Goal: Task Accomplishment & Management: Complete application form

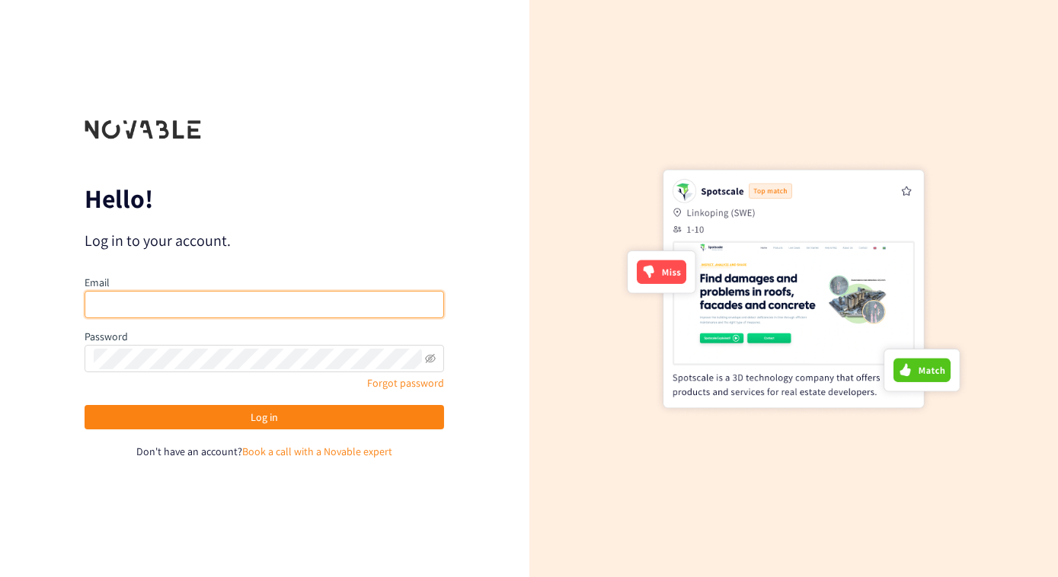
type input "[EMAIL_ADDRESS][PERSON_NAME][DOMAIN_NAME]"
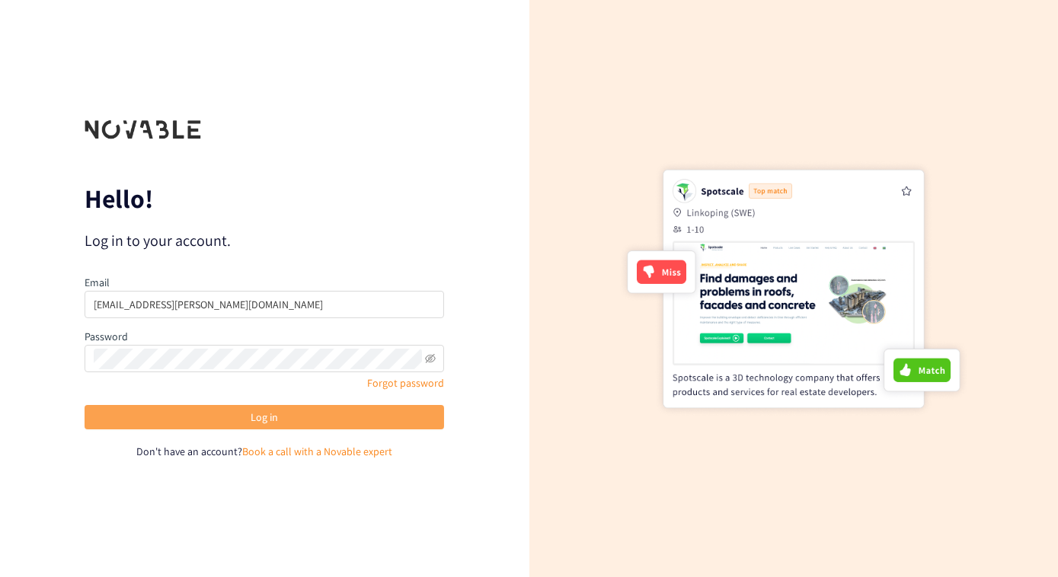
click at [242, 415] on button "Log in" at bounding box center [264, 417] width 359 height 24
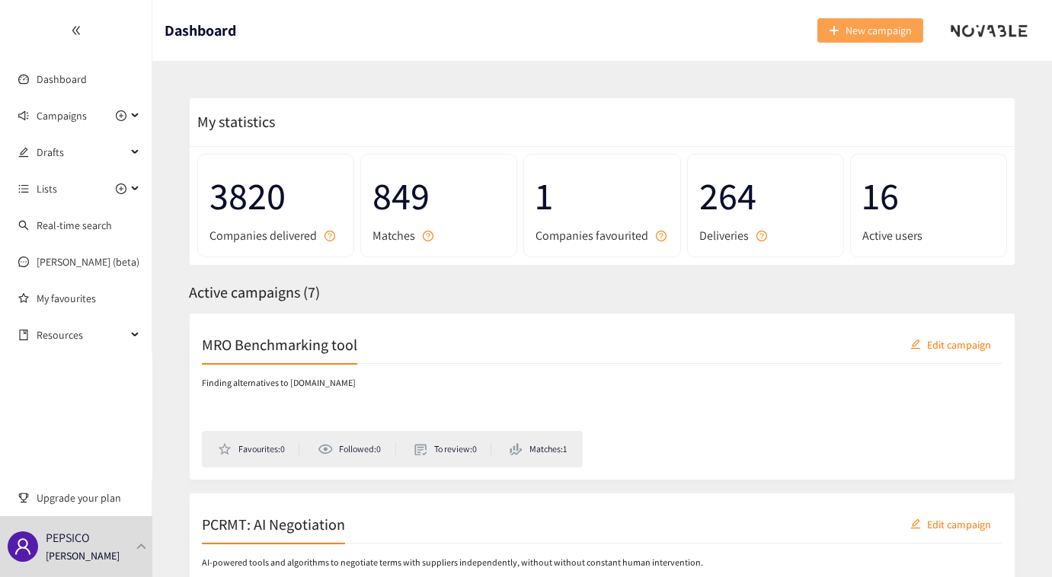
click at [891, 31] on span "New campaign" at bounding box center [878, 30] width 66 height 17
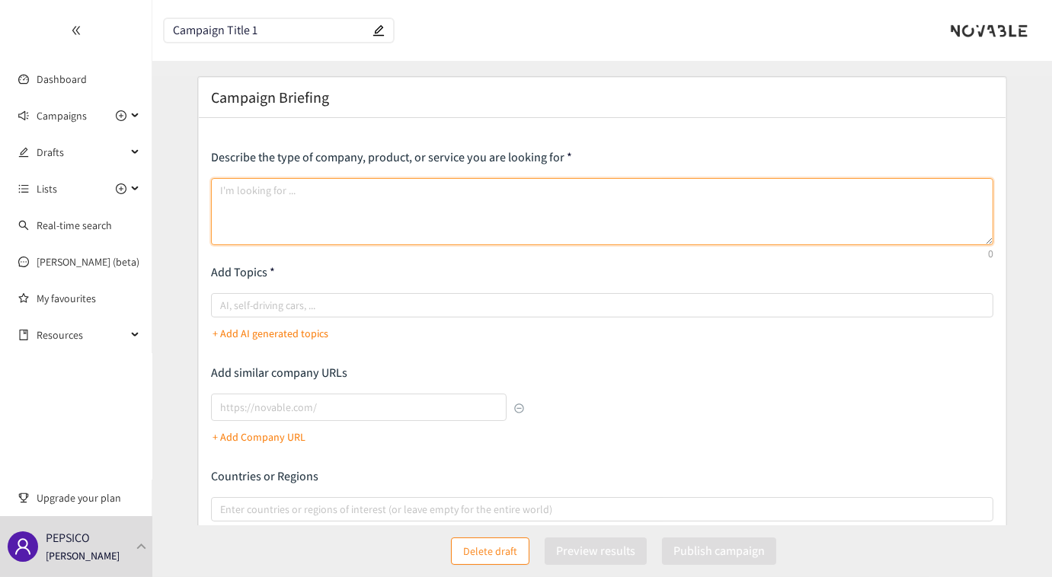
drag, startPoint x: 260, startPoint y: 201, endPoint x: 398, endPoint y: 208, distance: 138.8
click at [262, 201] on textarea at bounding box center [602, 211] width 782 height 67
paste textarea "Loremips Dolor: • Sitametcon-adipi eli seddoeius temporinc-utlab etdo magnaaliq…"
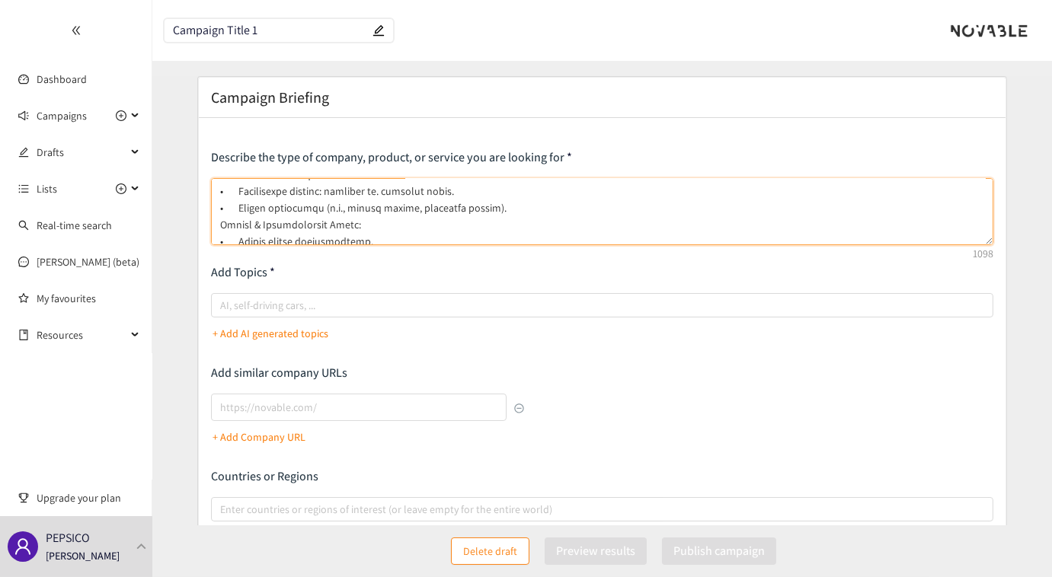
scroll to position [201, 0]
click at [251, 299] on div at bounding box center [594, 305] width 759 height 18
type textarea "Loremips Dolor: • Sitametcon-adipi eli seddoeius temporinc-utlab etdo magnaaliq…"
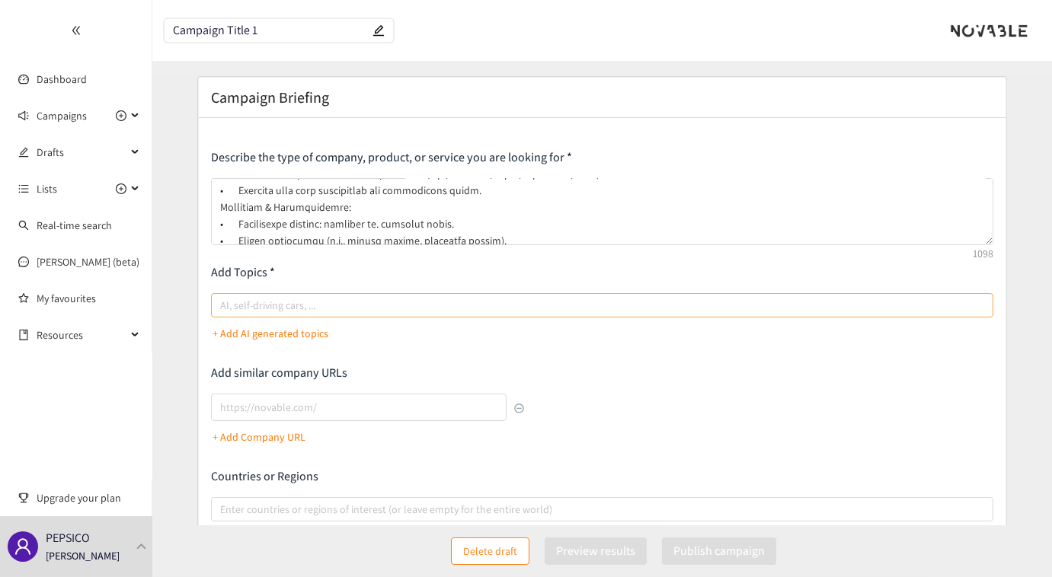
click at [223, 299] on input "AI, self-driving cars, ..." at bounding box center [221, 305] width 3 height 18
type input "should cost"
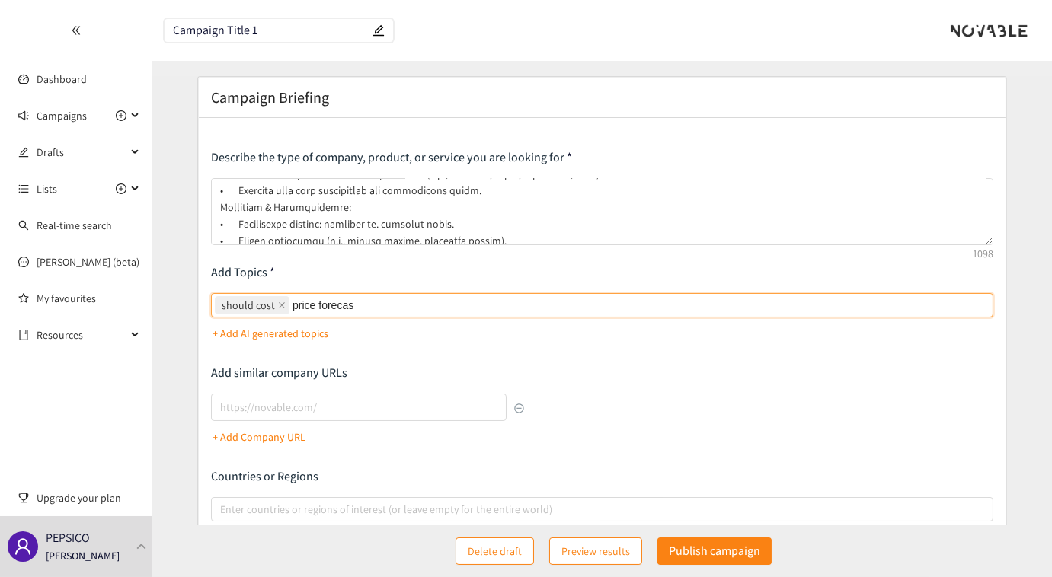
type input "price forecast"
type input "forecasting"
type input "ingredients"
